Goal: Task Accomplishment & Management: Complete application form

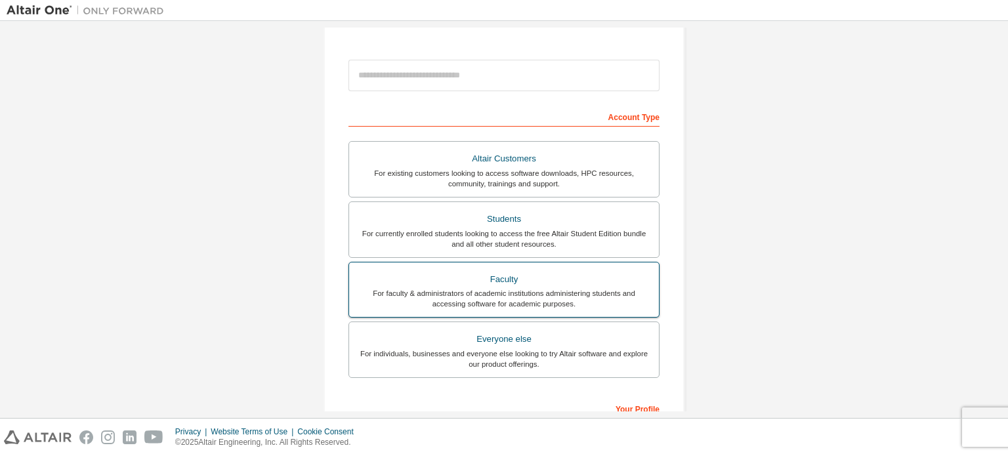
scroll to position [131, 0]
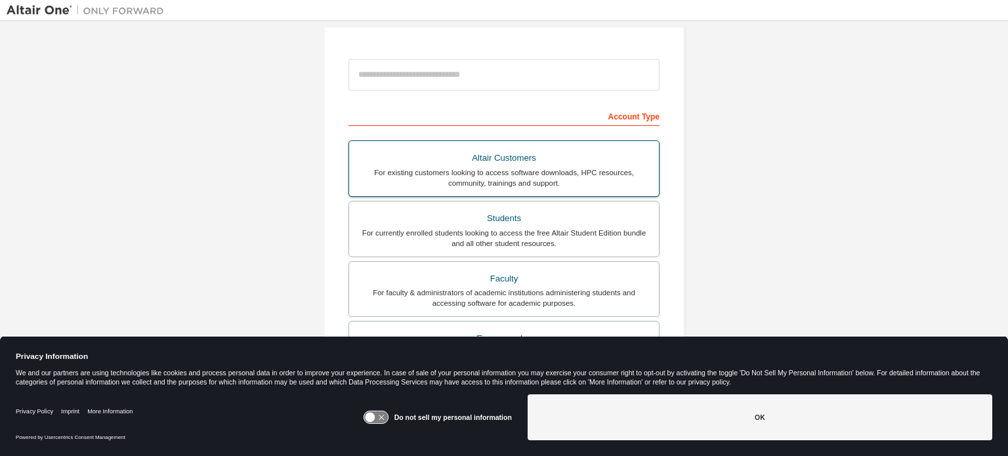
click at [455, 229] on div "For currently enrolled students looking to access the free Altair Student Editi…" at bounding box center [504, 238] width 294 height 21
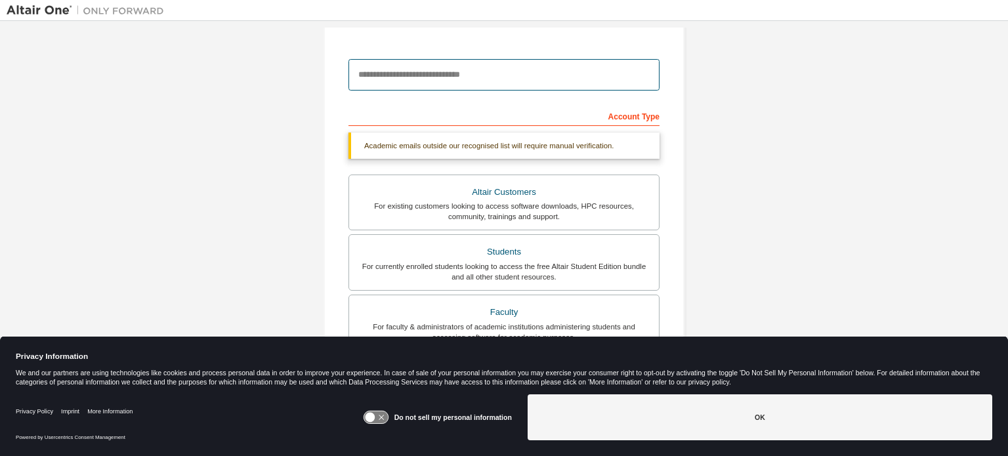
click at [445, 66] on input "email" at bounding box center [503, 74] width 311 height 31
type input "**********"
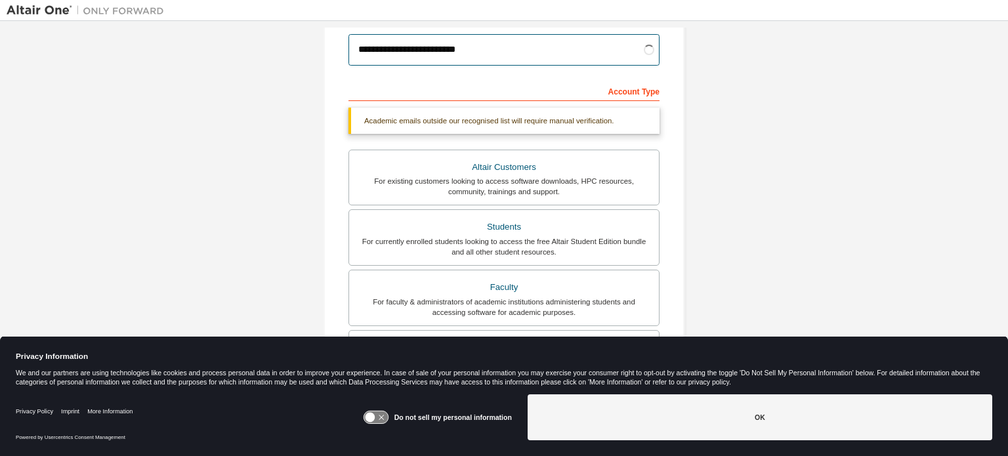
scroll to position [197, 0]
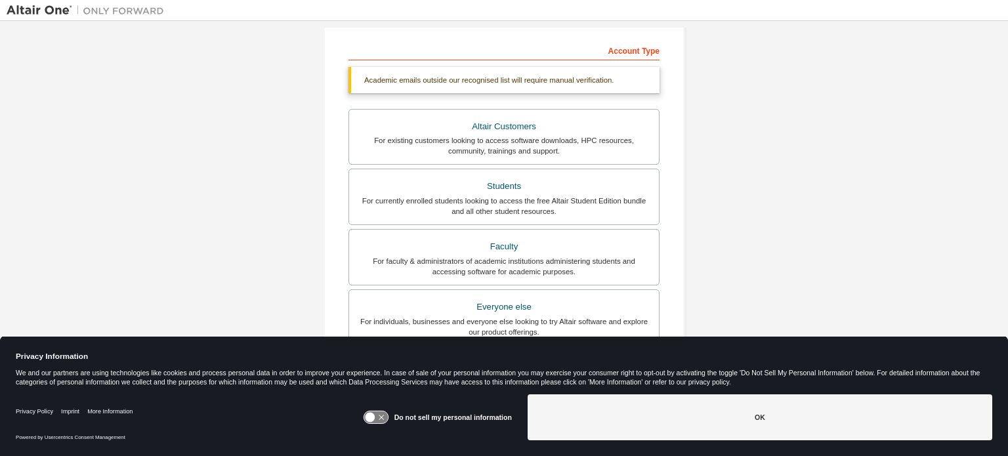
drag, startPoint x: 451, startPoint y: 417, endPoint x: 461, endPoint y: 417, distance: 10.5
click at [453, 419] on label "Do not sell my personal information" at bounding box center [452, 417] width 117 height 8
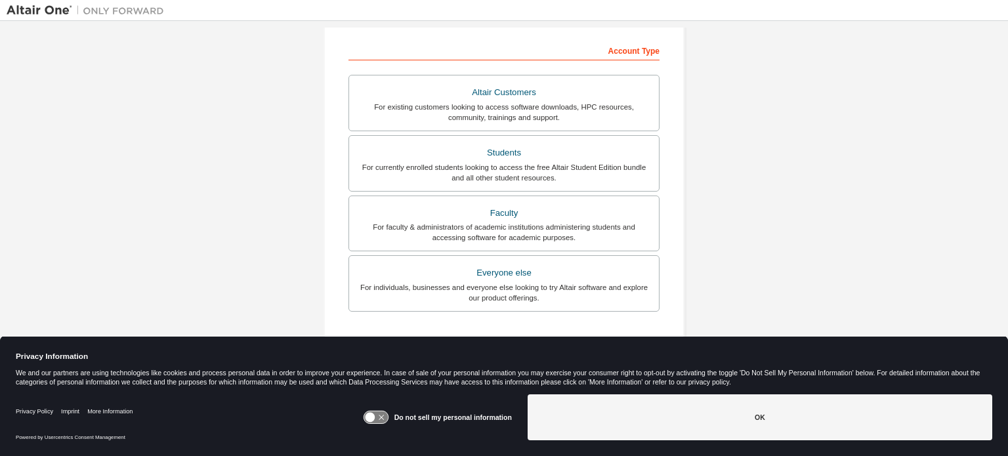
drag, startPoint x: 386, startPoint y: 417, endPoint x: 396, endPoint y: 417, distance: 9.9
click at [386, 417] on icon at bounding box center [376, 417] width 24 height 12
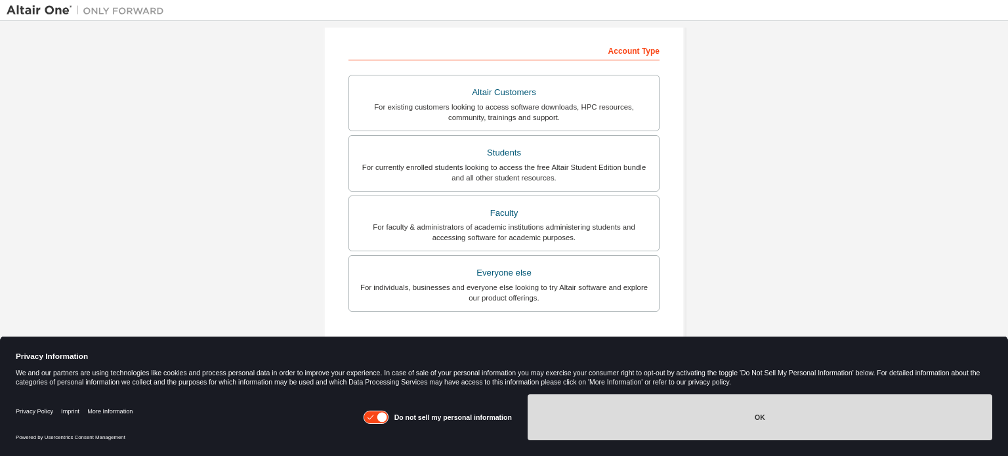
click at [593, 411] on button "OK" at bounding box center [760, 417] width 465 height 46
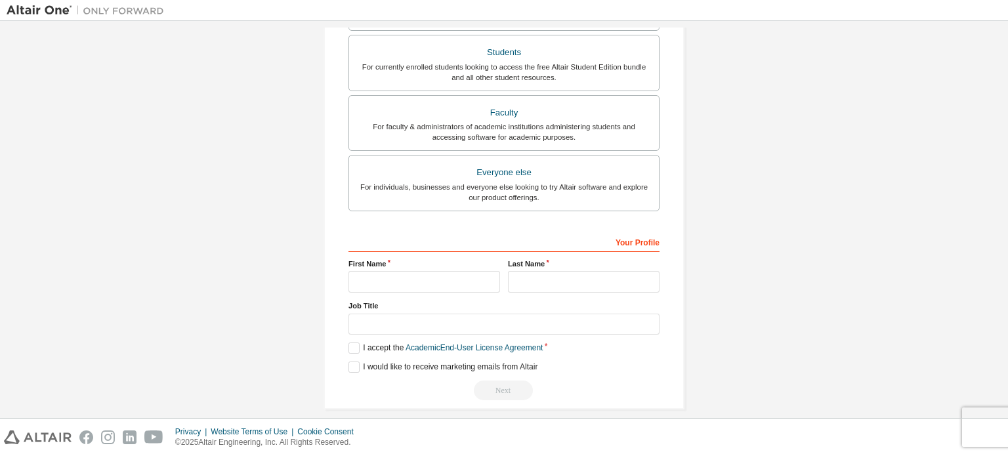
scroll to position [309, 0]
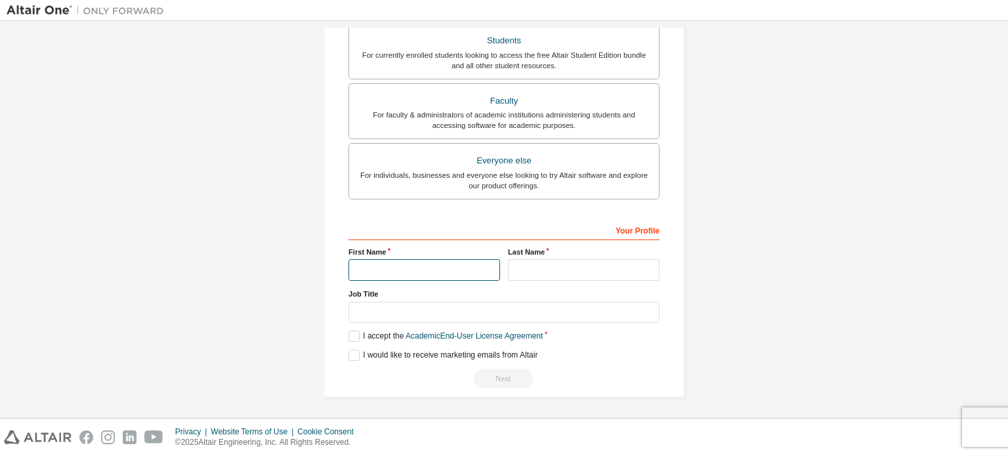
click at [413, 272] on input "text" at bounding box center [424, 270] width 152 height 22
type input "********"
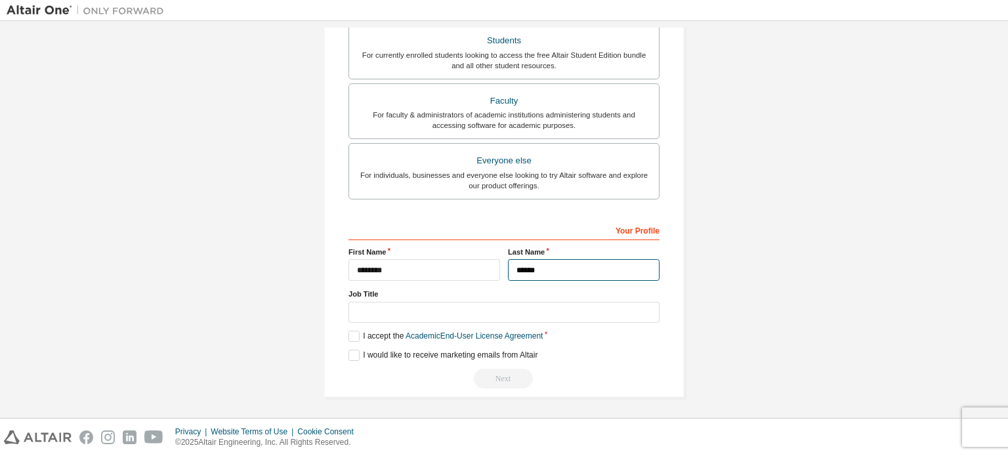
type input "******"
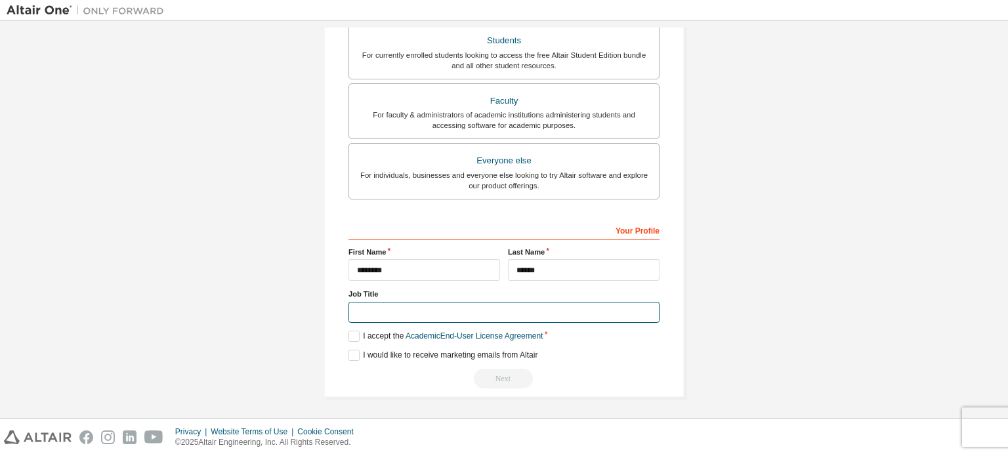
click at [467, 313] on input "text" at bounding box center [503, 313] width 311 height 22
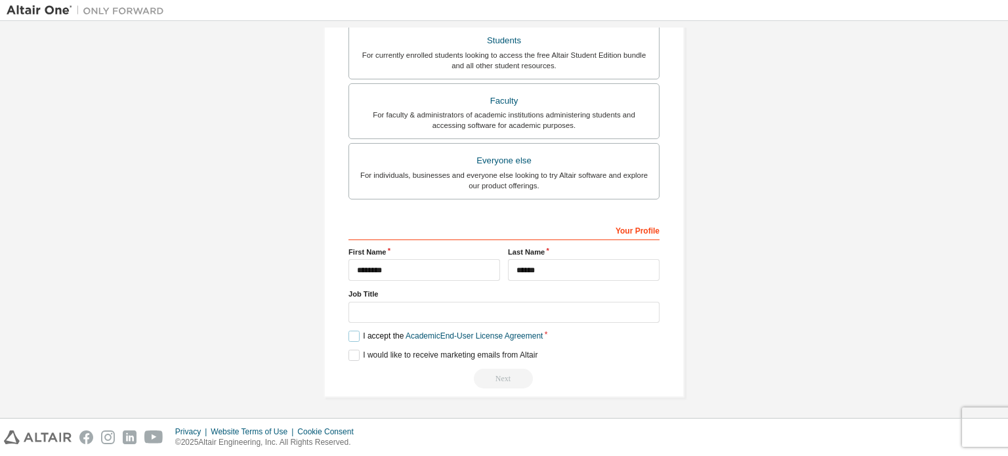
click at [354, 337] on label "I accept the Academic End-User License Agreement" at bounding box center [445, 336] width 194 height 11
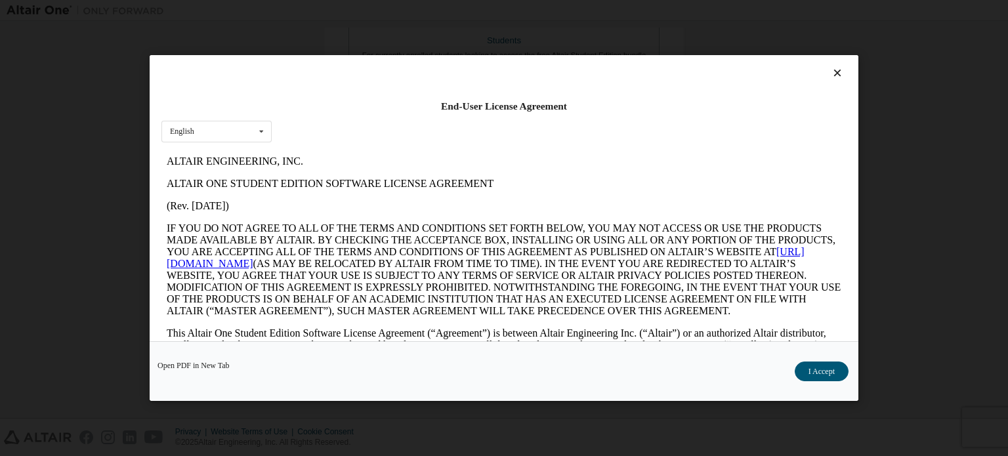
scroll to position [0, 0]
click at [806, 377] on button "I Accept" at bounding box center [822, 372] width 54 height 20
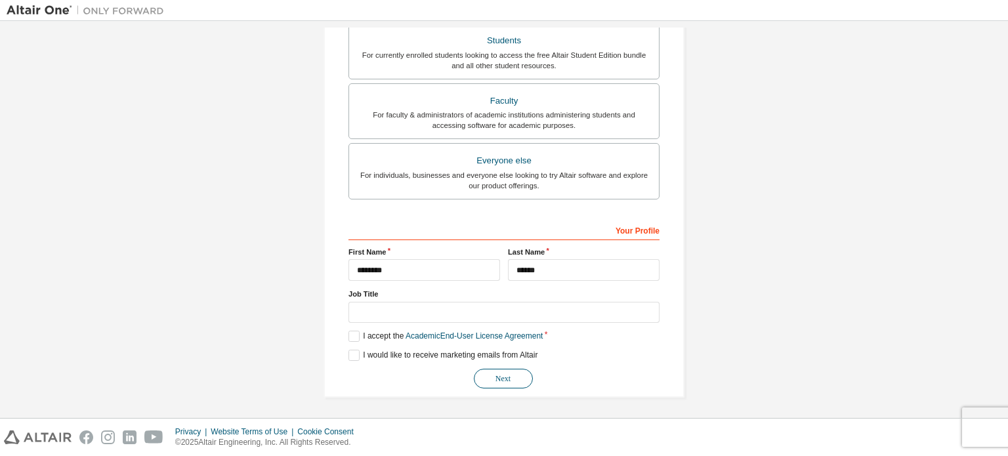
click at [492, 377] on button "Next" at bounding box center [503, 379] width 59 height 20
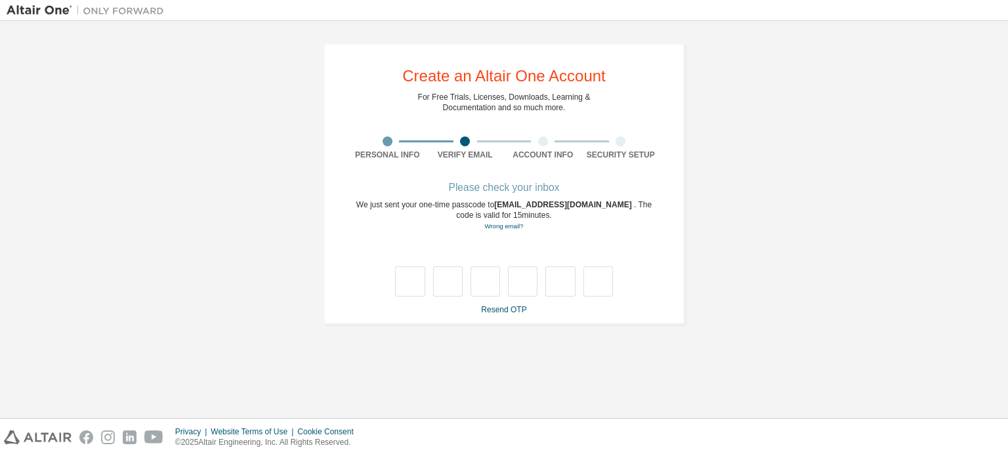
type input "*"
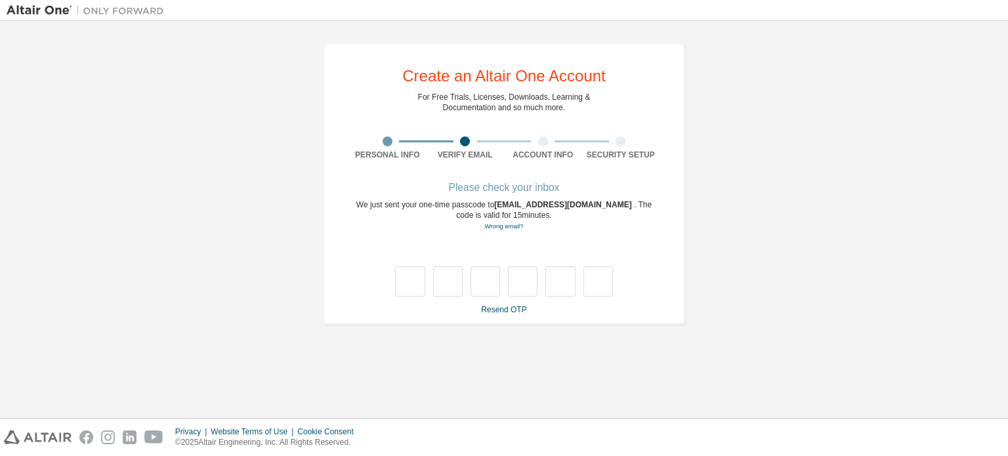
type input "*"
